Goal: Task Accomplishment & Management: Use online tool/utility

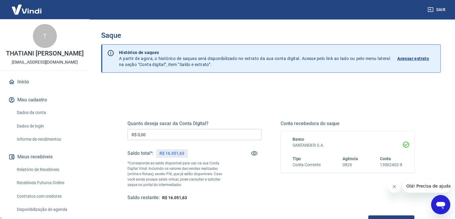
click at [158, 133] on input "R$ 0,00" at bounding box center [195, 134] width 134 height 11
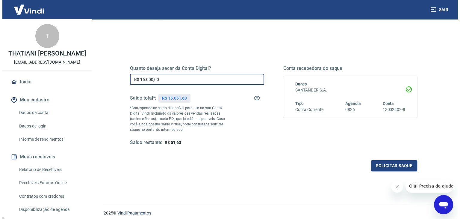
scroll to position [77, 0]
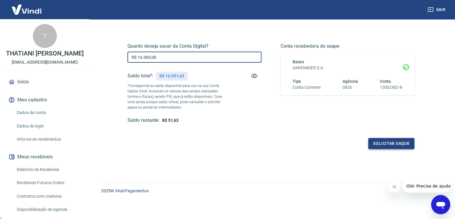
type input "R$ 16.000,00"
click at [392, 140] on button "Solicitar saque" at bounding box center [392, 143] width 46 height 11
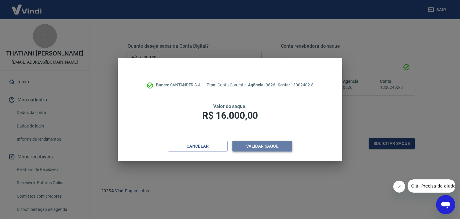
click at [277, 143] on button "Validar saque" at bounding box center [262, 145] width 60 height 11
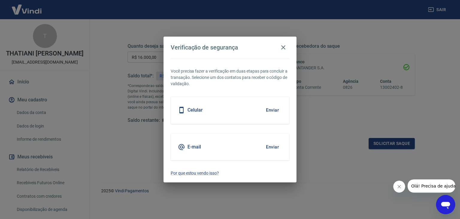
click at [270, 144] on button "Enviar" at bounding box center [272, 146] width 19 height 13
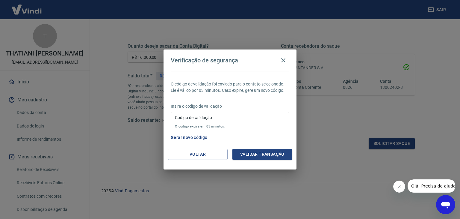
click at [235, 117] on input "Código de validação" at bounding box center [230, 117] width 119 height 11
type input "842449"
click at [261, 157] on button "Validar transação" at bounding box center [262, 153] width 60 height 11
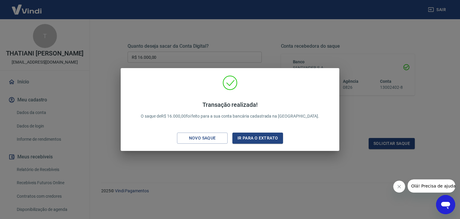
click at [364, 119] on div "Transação realizada! O saque de R$ 16.000,00 foi feito para a sua conta bancári…" at bounding box center [230, 109] width 460 height 219
